Goal: Task Accomplishment & Management: Manage account settings

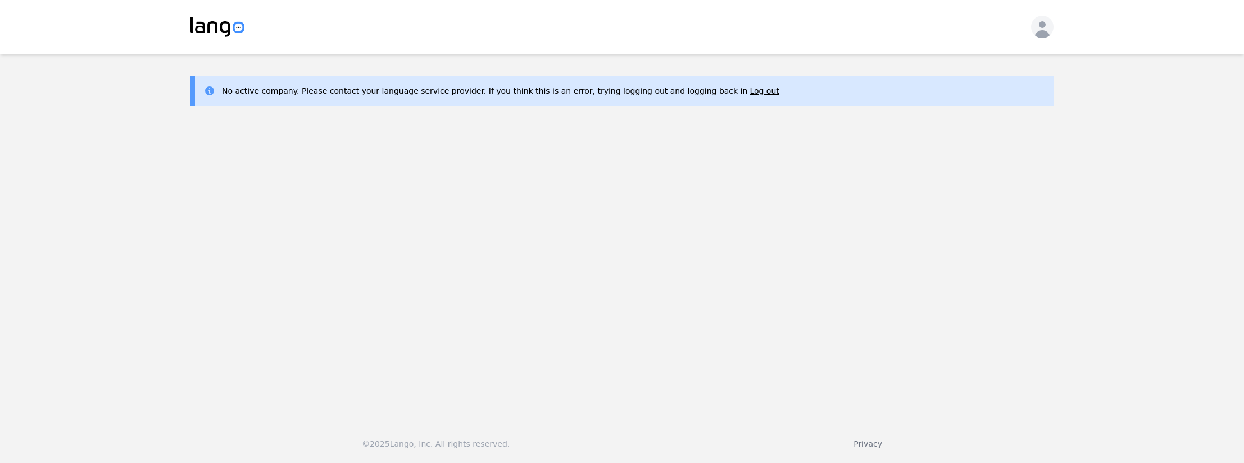
click at [1040, 21] on icon "button" at bounding box center [1042, 29] width 22 height 22
click at [978, 68] on p "Log out" at bounding box center [980, 63] width 29 height 11
